Goal: Information Seeking & Learning: Learn about a topic

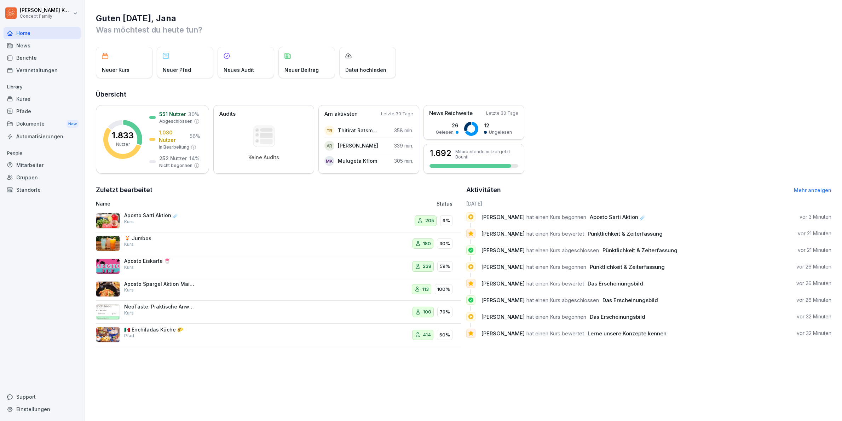
click at [615, 233] on span "Pünktlichkeit & Zeiterfassung" at bounding box center [625, 233] width 75 height 7
click at [34, 96] on div "Kurse" at bounding box center [42, 99] width 77 height 12
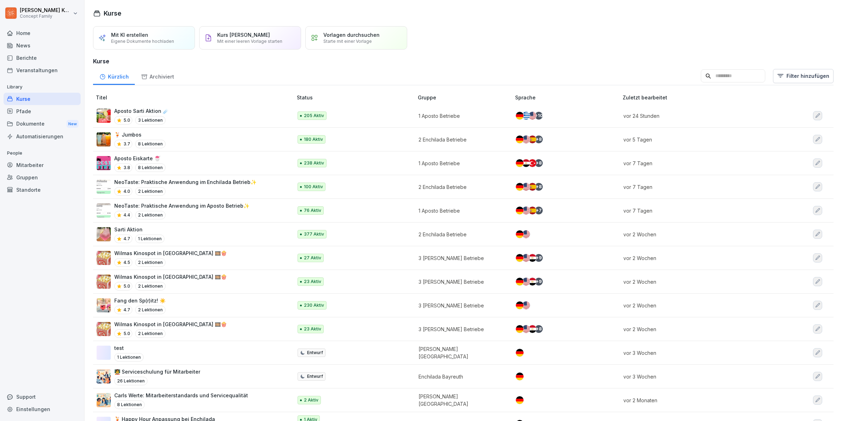
click at [188, 118] on div "Aposto Sarti Aktion ☄️ 5.0 3 Lektionen" at bounding box center [191, 115] width 189 height 17
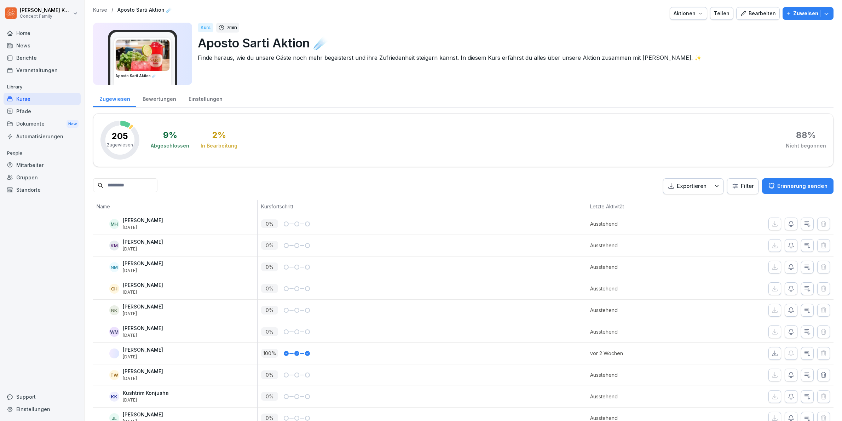
click at [165, 100] on div "Bewertungen" at bounding box center [159, 98] width 46 height 18
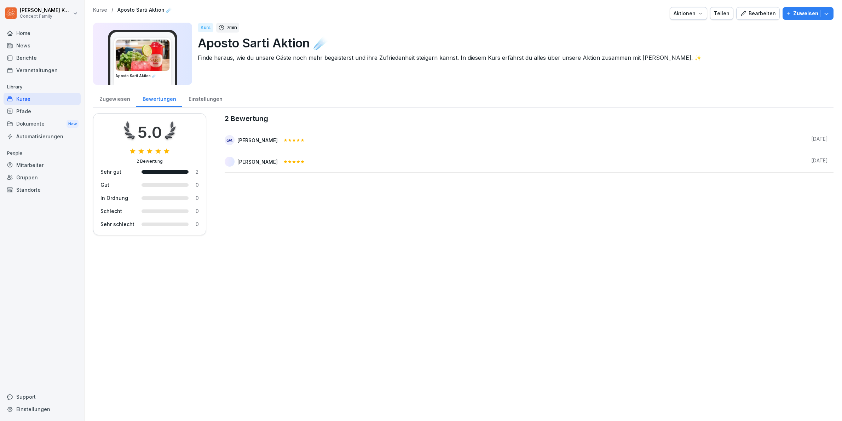
click at [22, 98] on div "Kurse" at bounding box center [42, 99] width 77 height 12
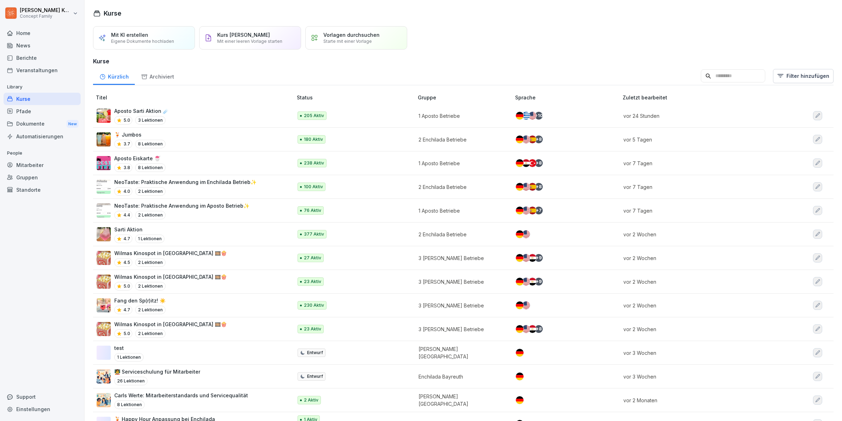
click at [198, 259] on div "Wilmas Kinospot in Köln 🎞️🍿 4.5 2 Lektionen" at bounding box center [191, 258] width 189 height 17
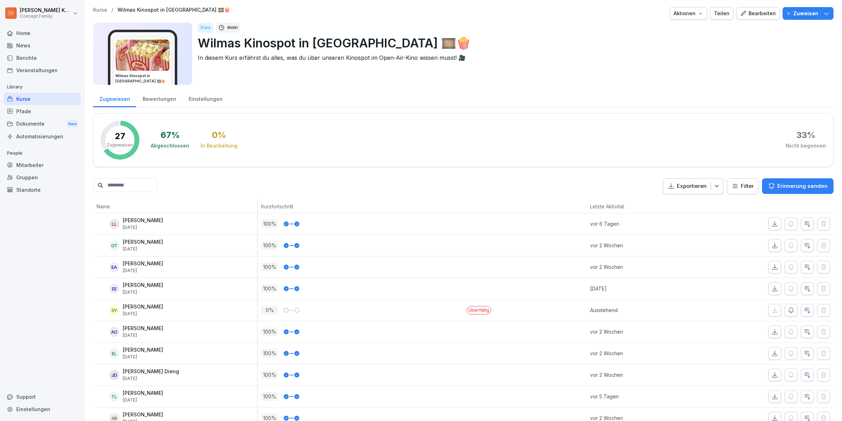
click at [147, 100] on div "Bewertungen" at bounding box center [159, 98] width 46 height 18
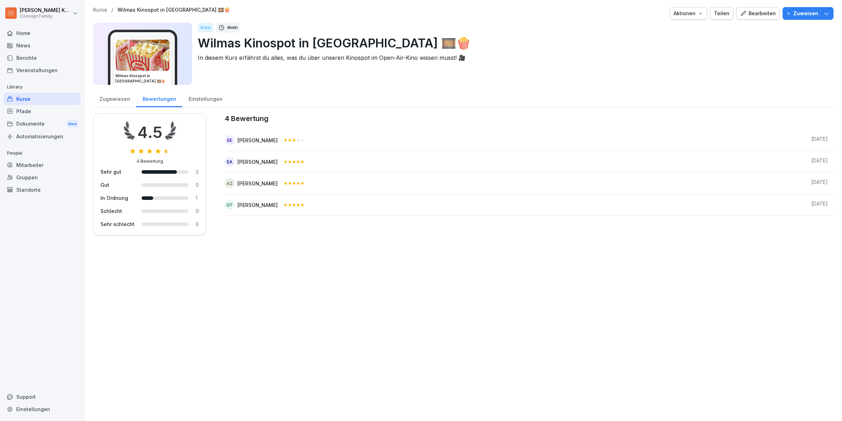
click at [45, 102] on div "Kurse" at bounding box center [42, 99] width 77 height 12
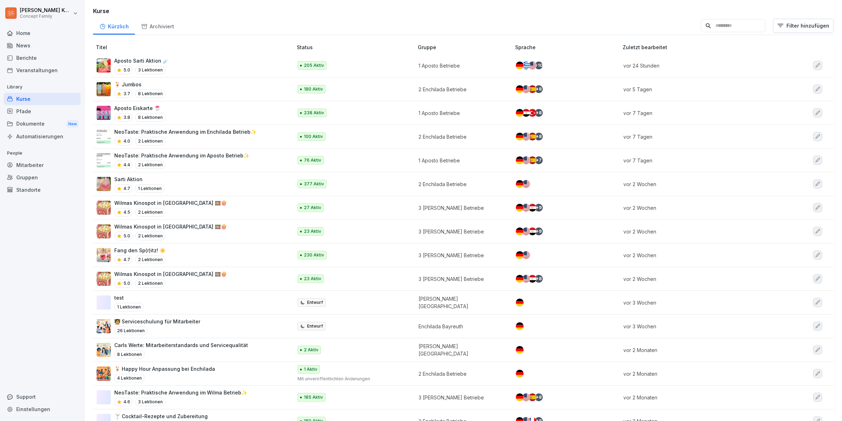
scroll to position [55, 0]
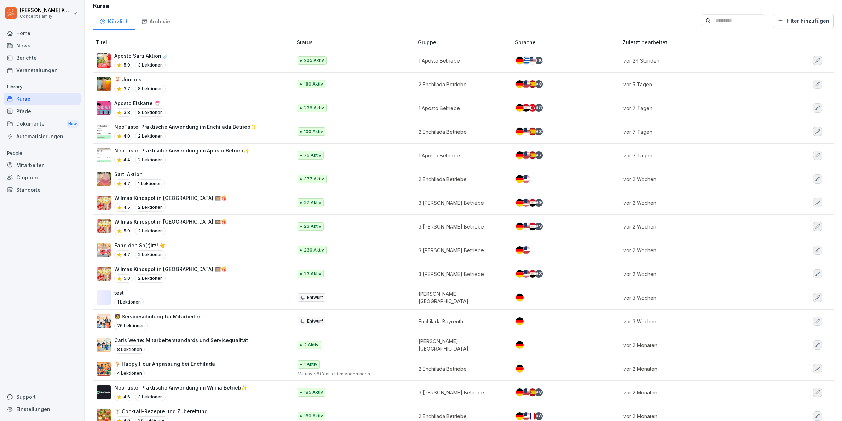
click at [196, 249] on div "Fang den Sp(r)itz! ☀️ 4.7 2 Lektionen" at bounding box center [191, 250] width 189 height 17
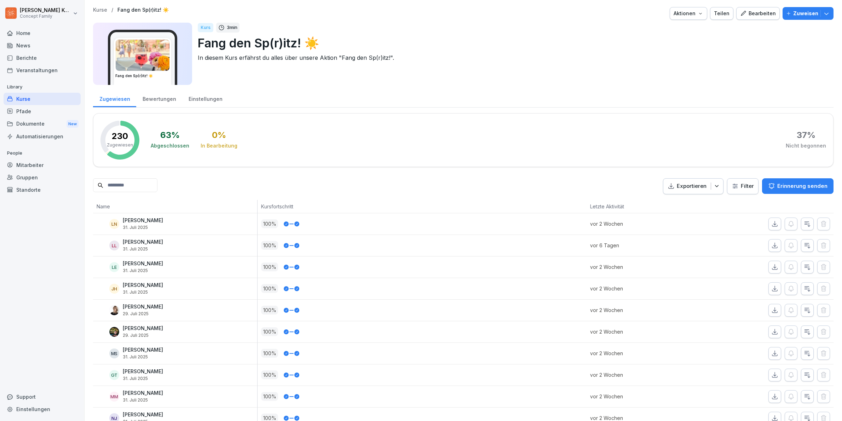
click at [153, 105] on div "Bewertungen" at bounding box center [159, 98] width 46 height 18
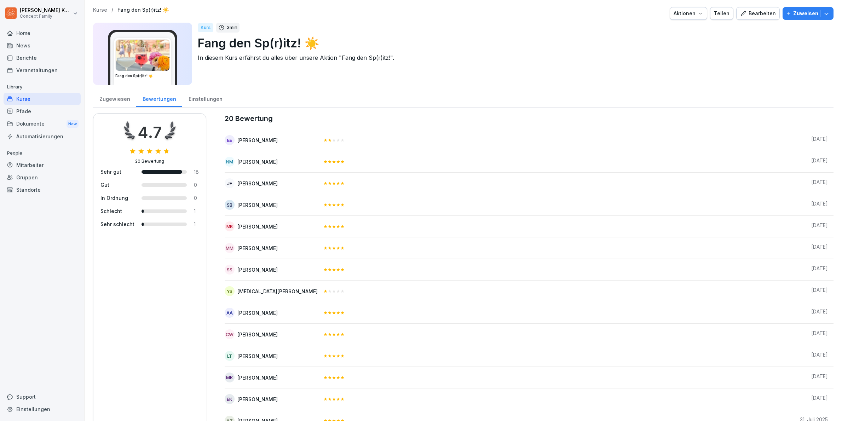
click at [34, 96] on div "Kurse" at bounding box center [42, 99] width 77 height 12
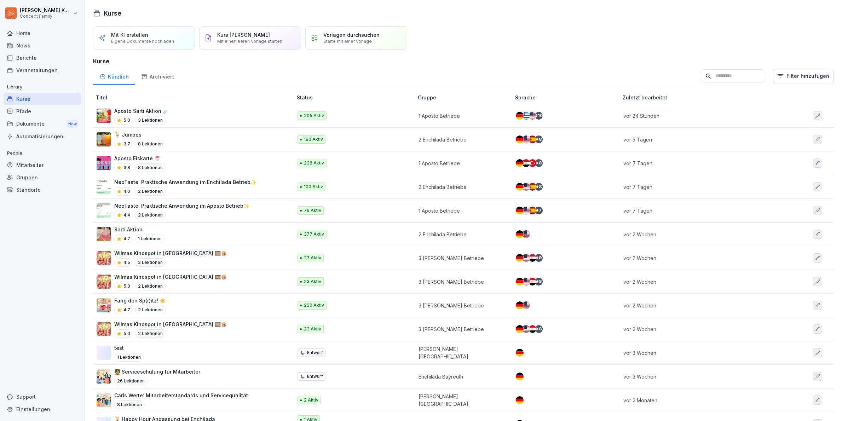
scroll to position [15, 0]
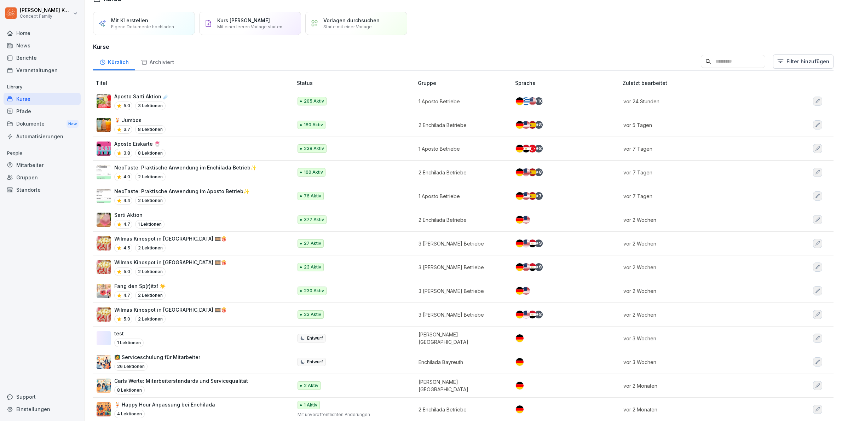
click at [187, 98] on div "Aposto Sarti Aktion ☄️ 5.0 3 Lektionen" at bounding box center [191, 101] width 189 height 17
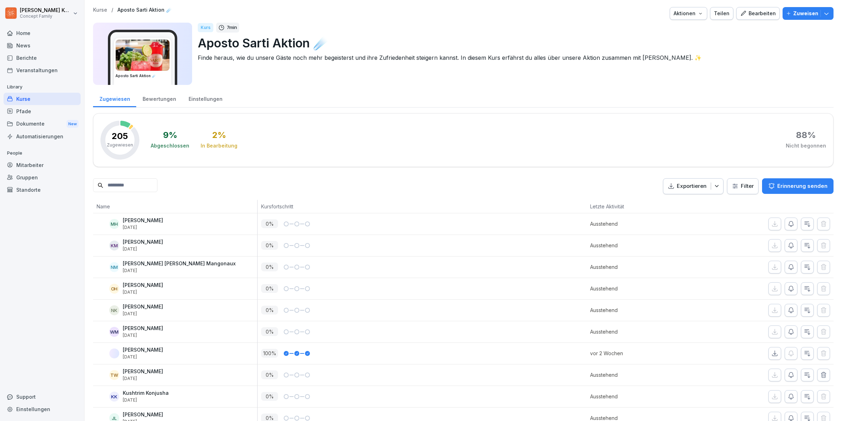
click at [166, 102] on div "Bewertungen" at bounding box center [159, 98] width 46 height 18
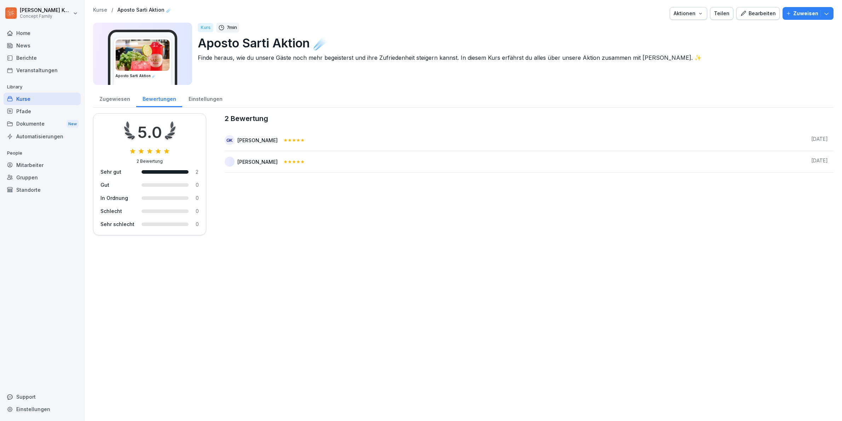
click at [192, 98] on div "Einstellungen" at bounding box center [205, 98] width 46 height 18
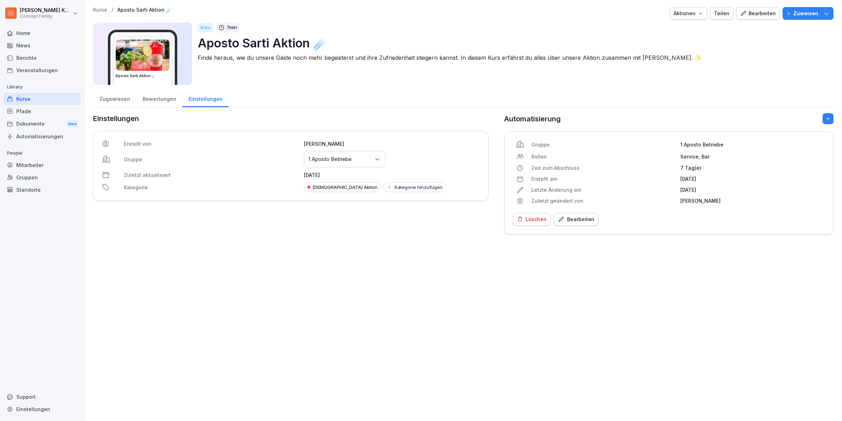
click at [122, 101] on div "Zugewiesen" at bounding box center [114, 98] width 43 height 18
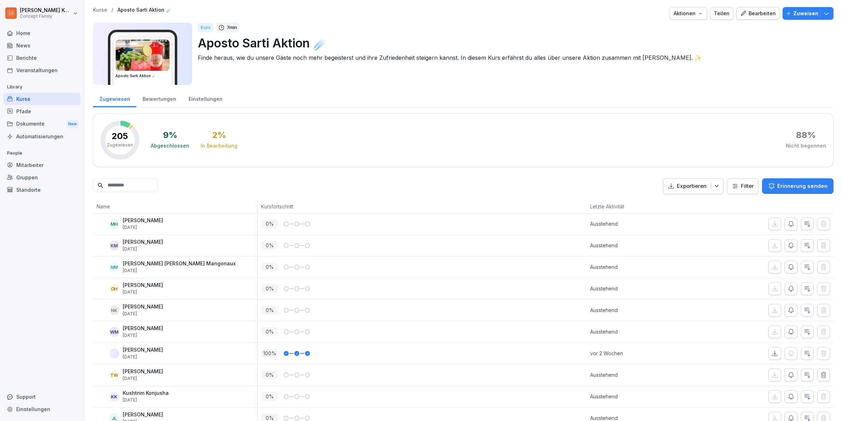
click at [136, 185] on input at bounding box center [125, 185] width 64 height 14
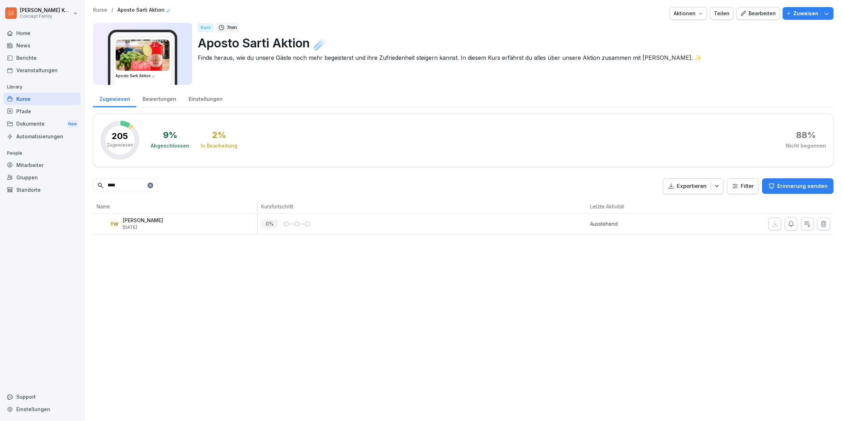
type input "****"
